Goal: Information Seeking & Learning: Learn about a topic

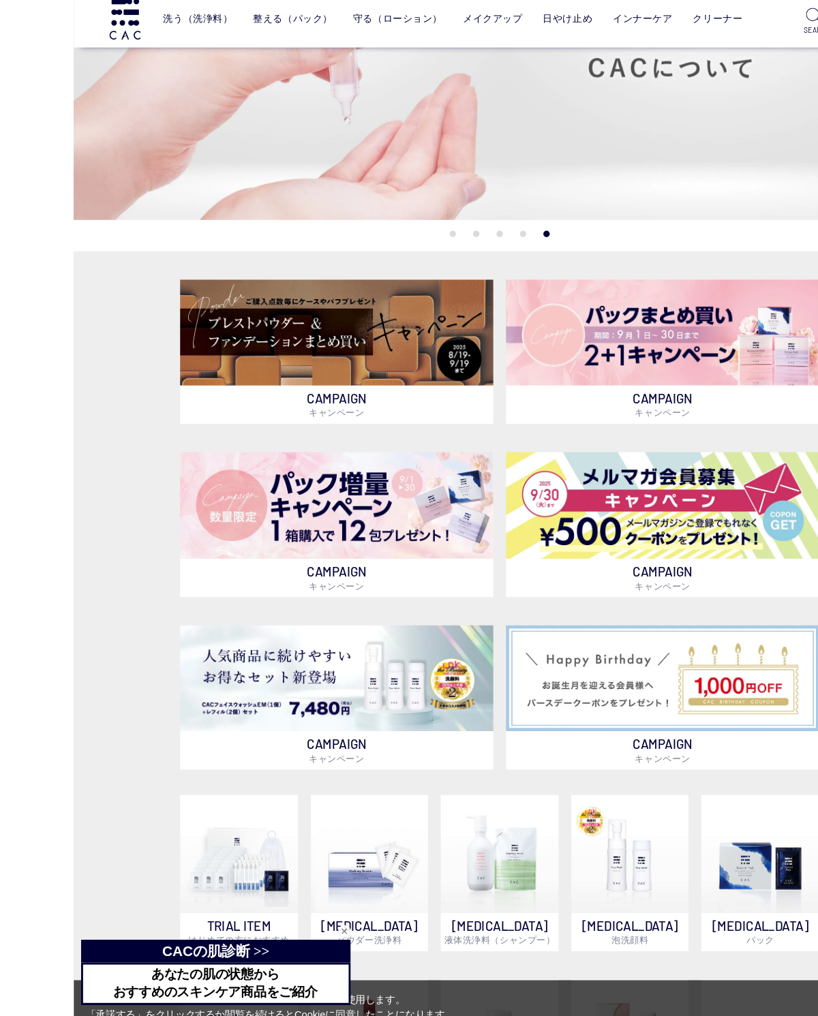
scroll to position [84, 0]
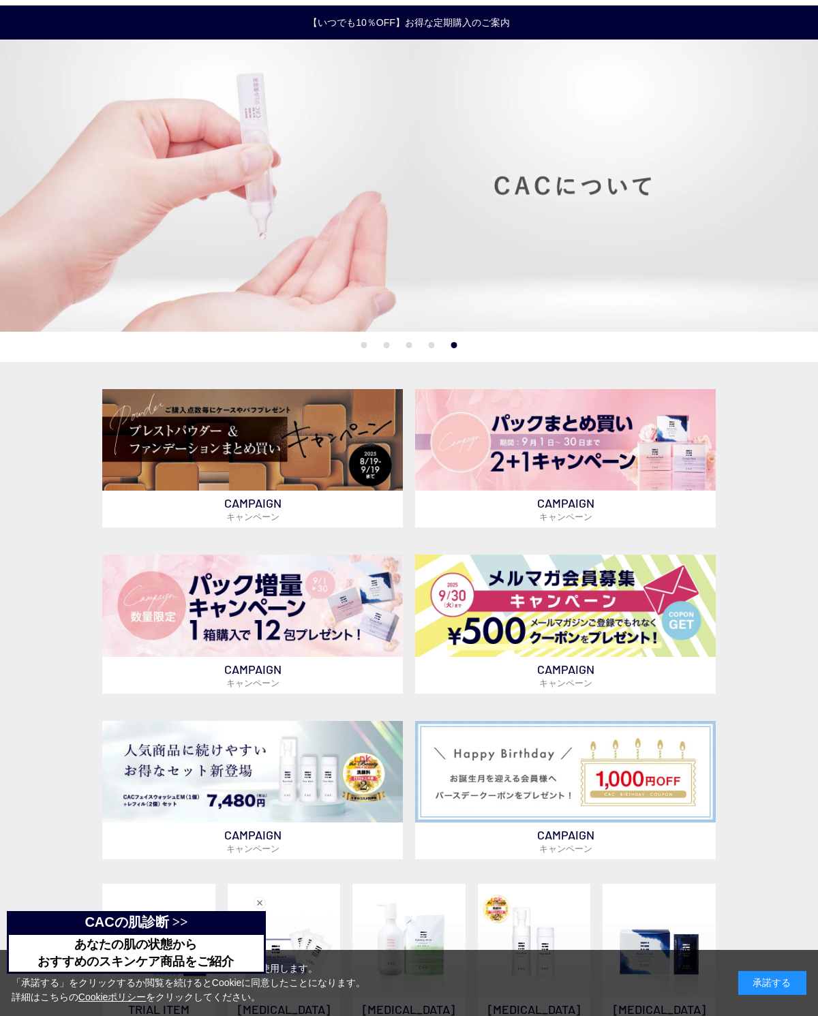
click at [298, 597] on img at bounding box center [252, 606] width 301 height 102
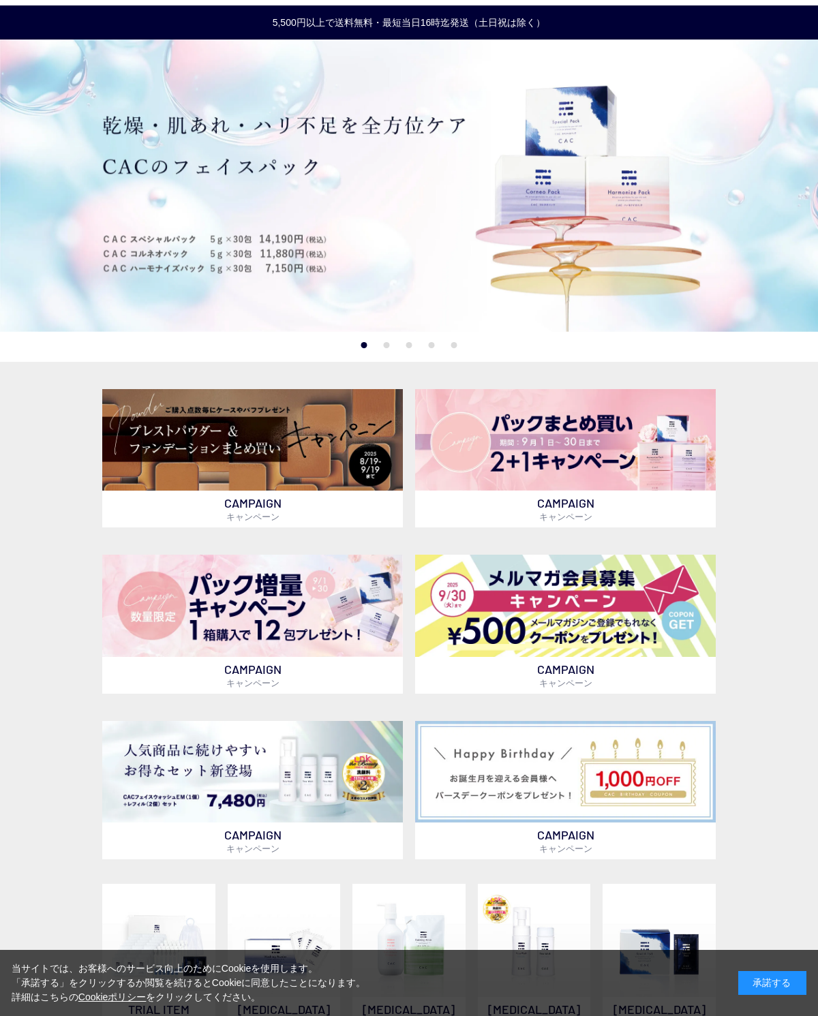
scroll to position [117, 0]
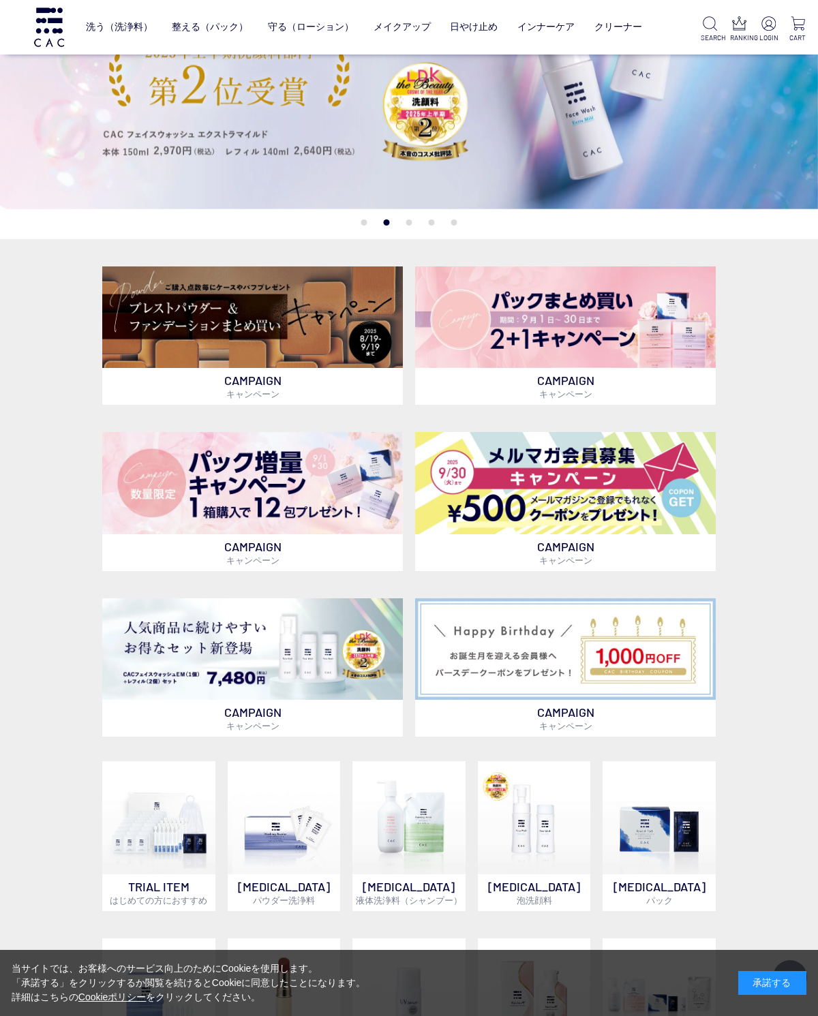
click at [299, 312] on img at bounding box center [252, 317] width 301 height 102
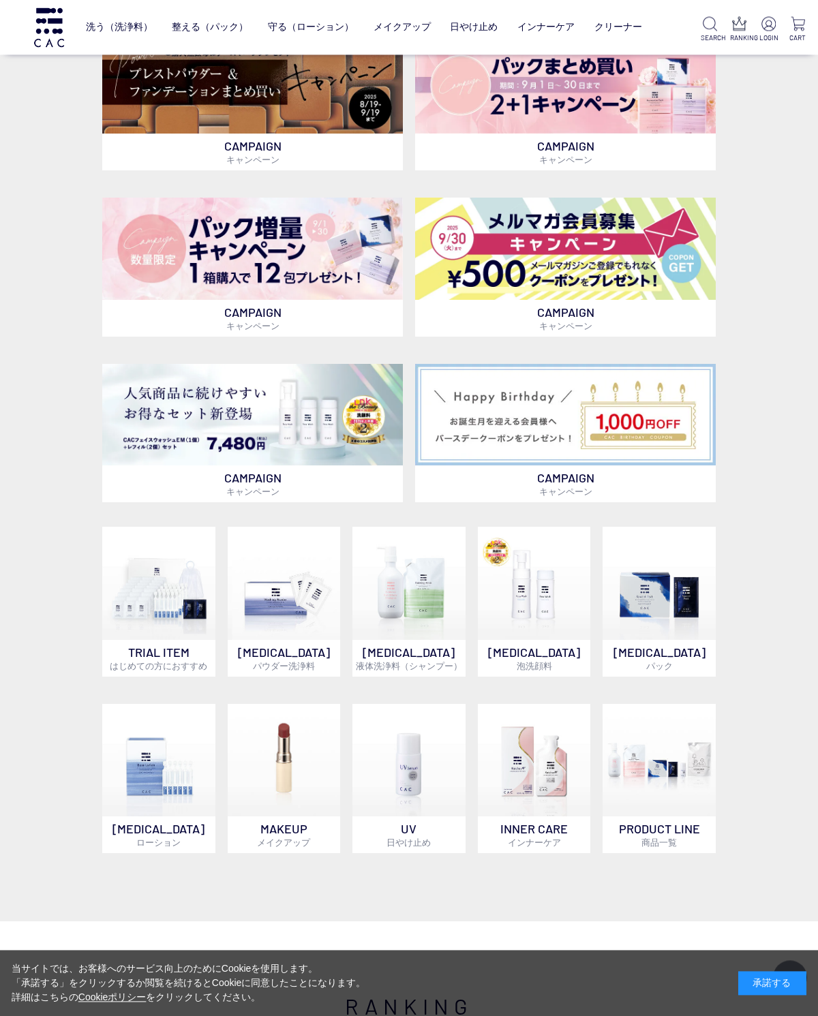
scroll to position [352, 0]
click at [155, 785] on img at bounding box center [158, 760] width 113 height 113
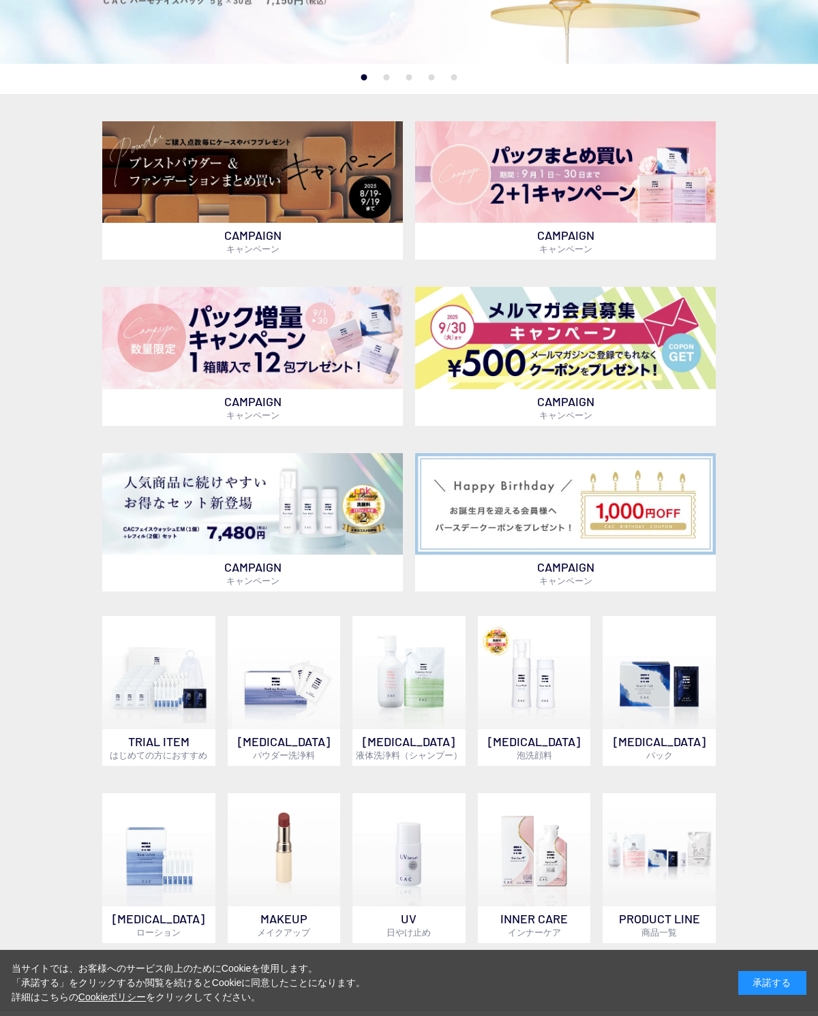
scroll to position [385, 0]
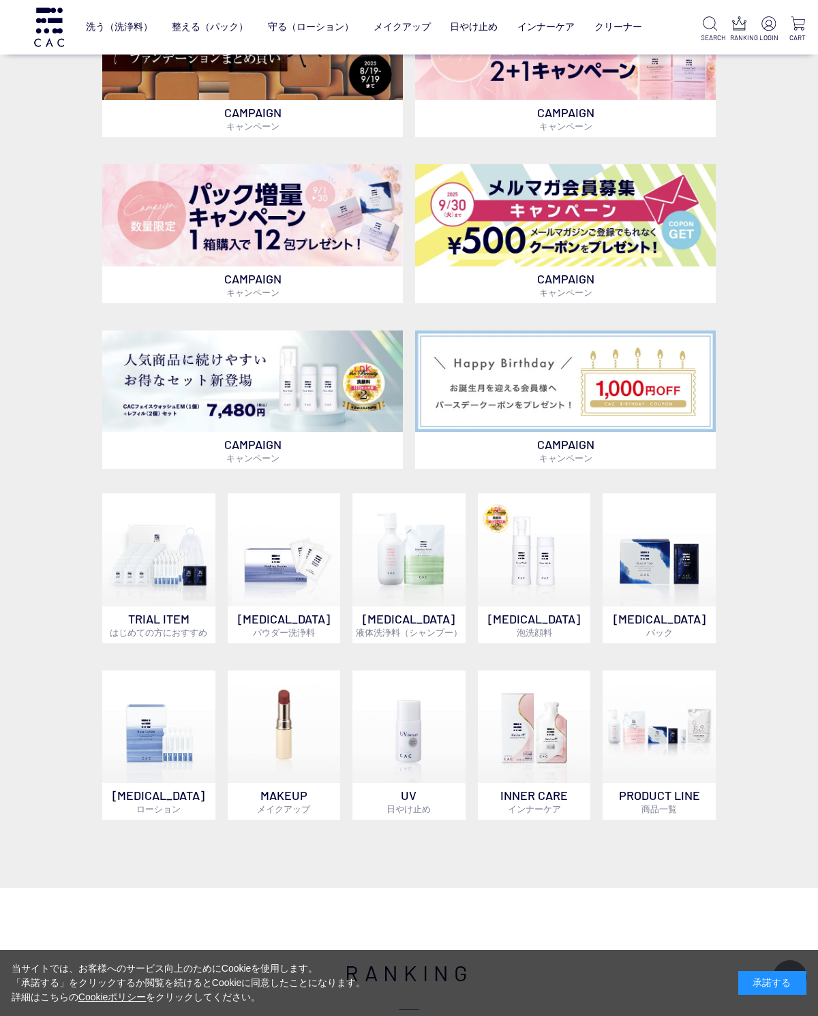
click at [574, 398] on img at bounding box center [565, 382] width 301 height 102
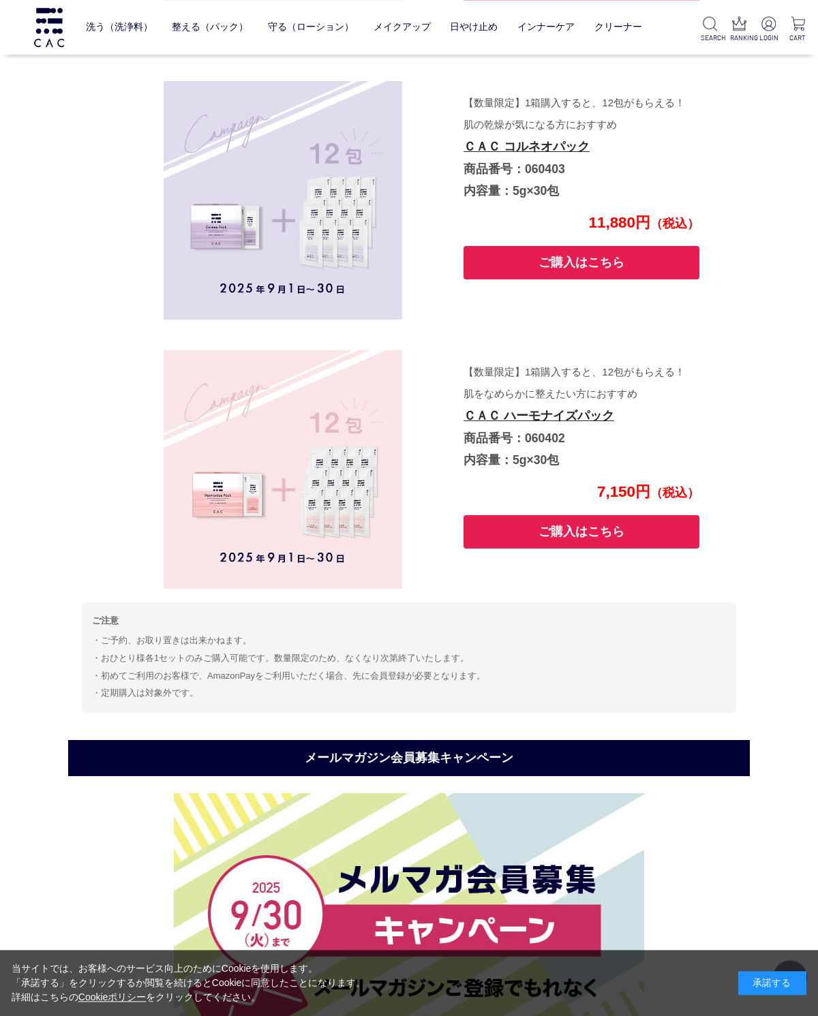
scroll to position [4082, 0]
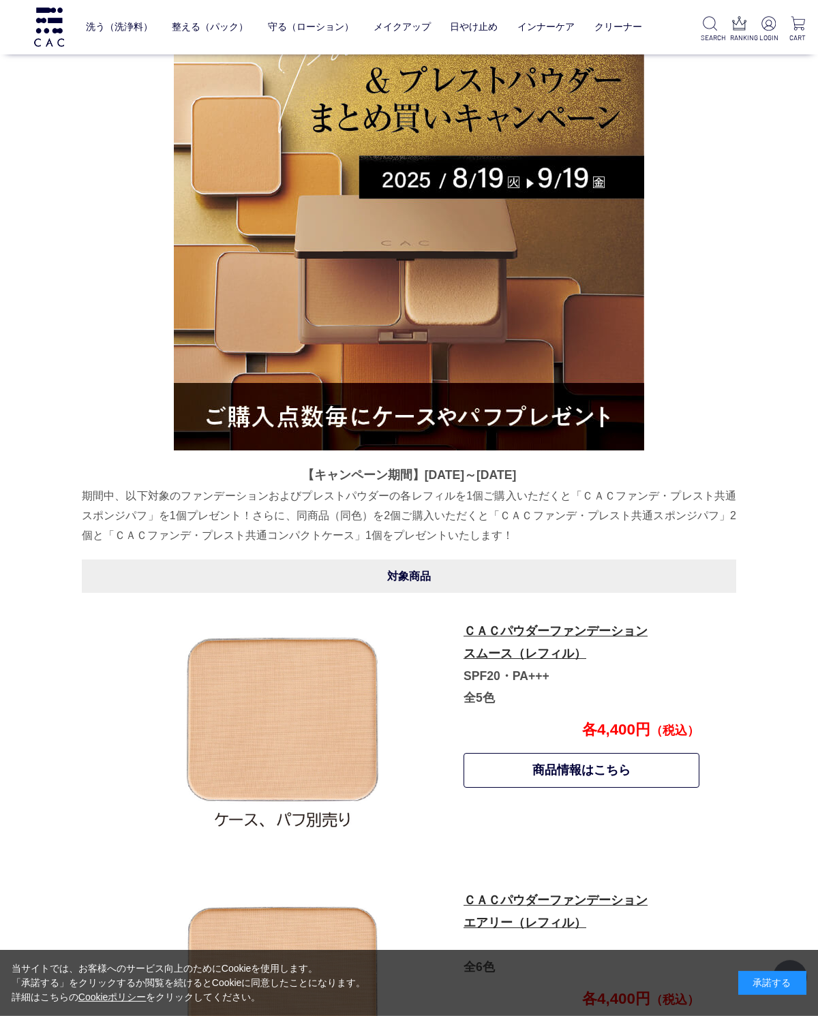
scroll to position [177, 0]
